Goal: Task Accomplishment & Management: Manage account settings

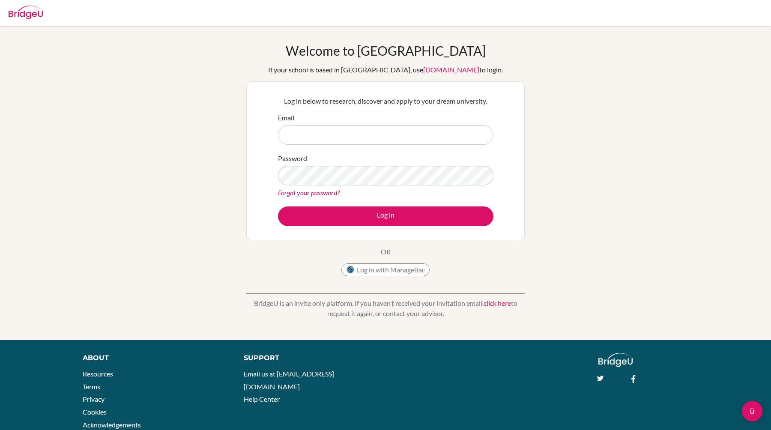
click at [364, 131] on input "Email" at bounding box center [386, 135] width 216 height 20
click at [394, 274] on button "Log in with ManageBac" at bounding box center [386, 270] width 88 height 13
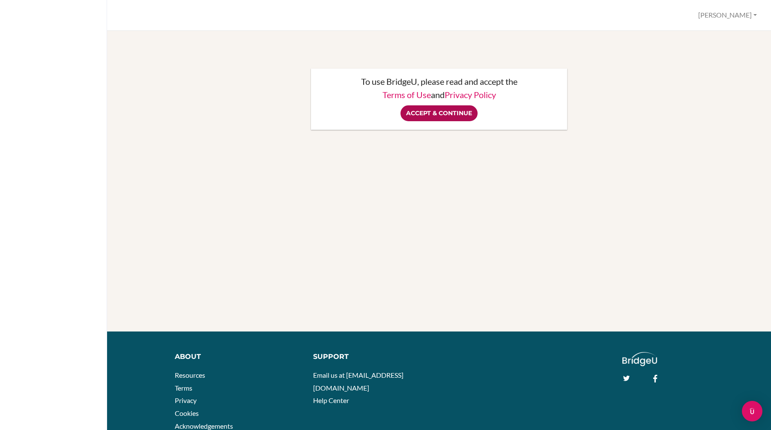
click at [447, 110] on input "Accept & Continue" at bounding box center [439, 113] width 77 height 16
